Goal: Check status: Check status

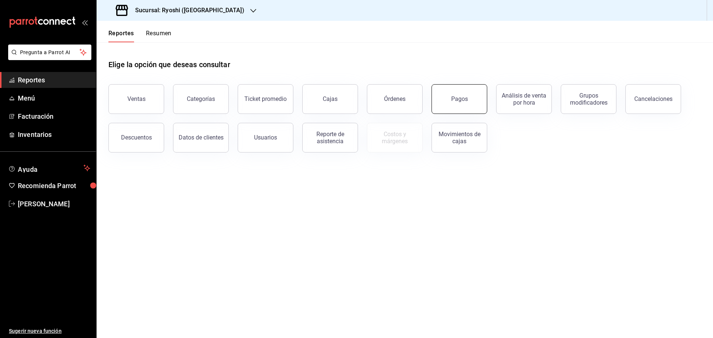
click at [441, 99] on button "Pagos" at bounding box center [460, 99] width 56 height 30
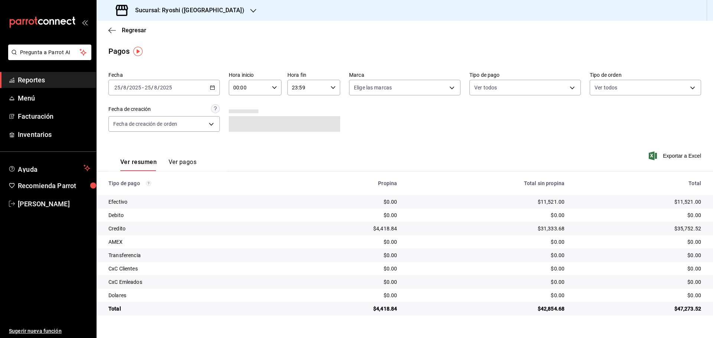
click at [214, 90] on \(Stroke\) "button" at bounding box center [212, 88] width 4 height 4
click at [146, 197] on span "Rango de fechas" at bounding box center [144, 194] width 58 height 8
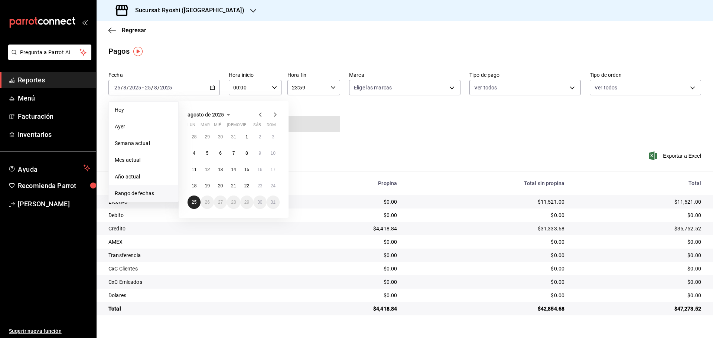
click at [194, 207] on button "25" at bounding box center [194, 202] width 13 height 13
click at [275, 87] on icon "button" at bounding box center [274, 87] width 5 height 5
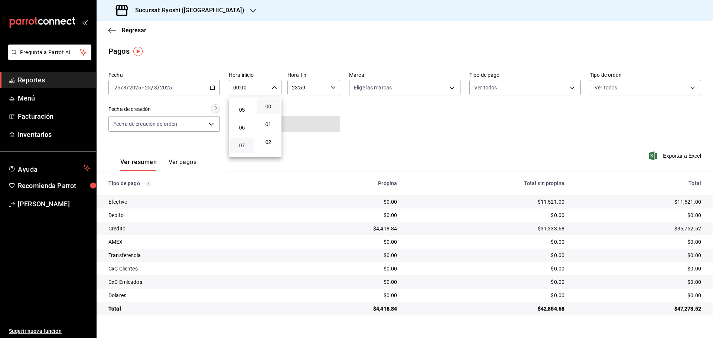
scroll to position [74, 0]
click at [244, 121] on span "05" at bounding box center [242, 121] width 14 height 6
type input "05:00"
click at [462, 147] on div at bounding box center [356, 169] width 713 height 338
